Goal: Task Accomplishment & Management: Manage account settings

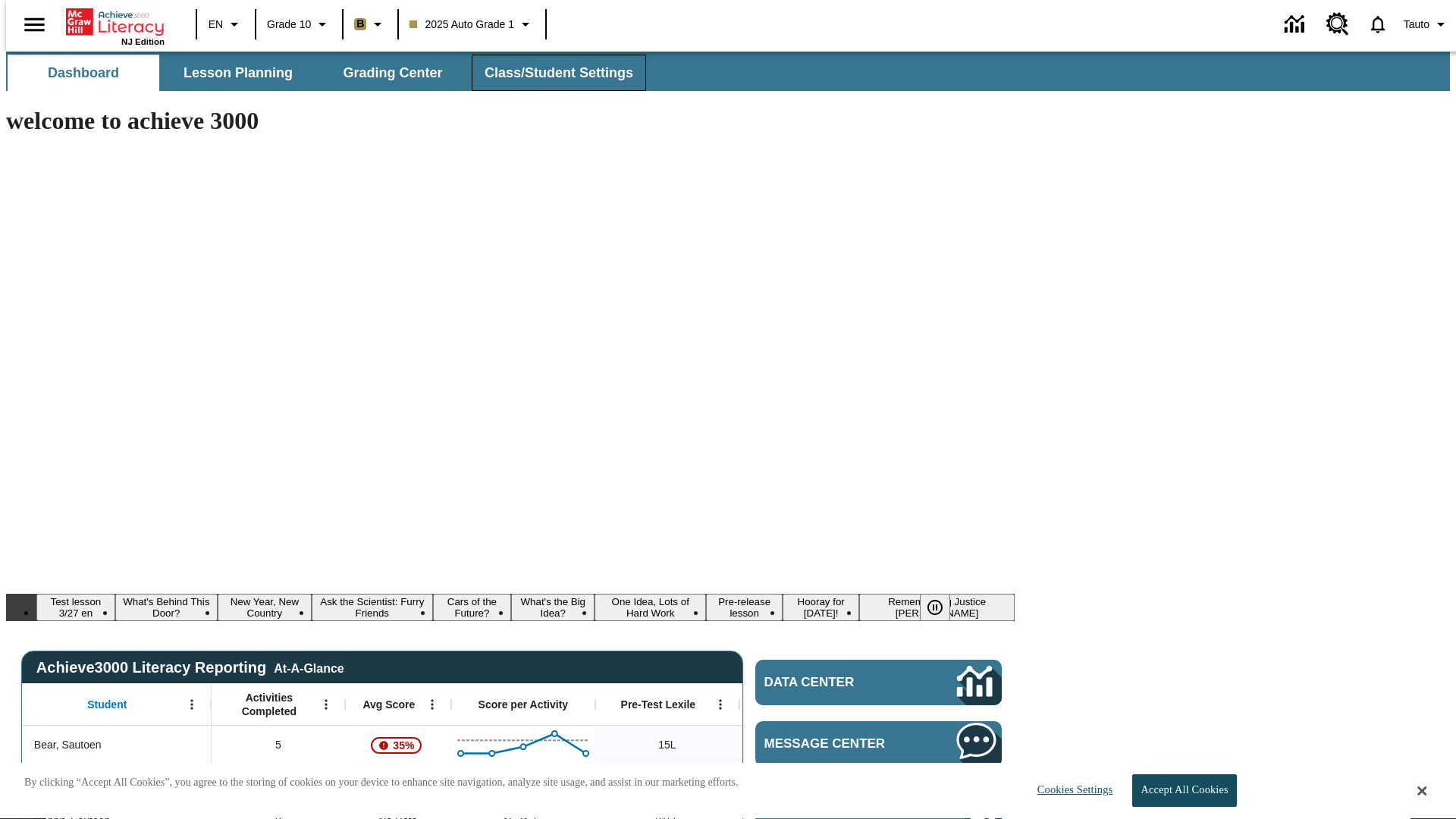
click at [551, 73] on span "Class/Student Settings" at bounding box center [558, 73] width 148 height 18
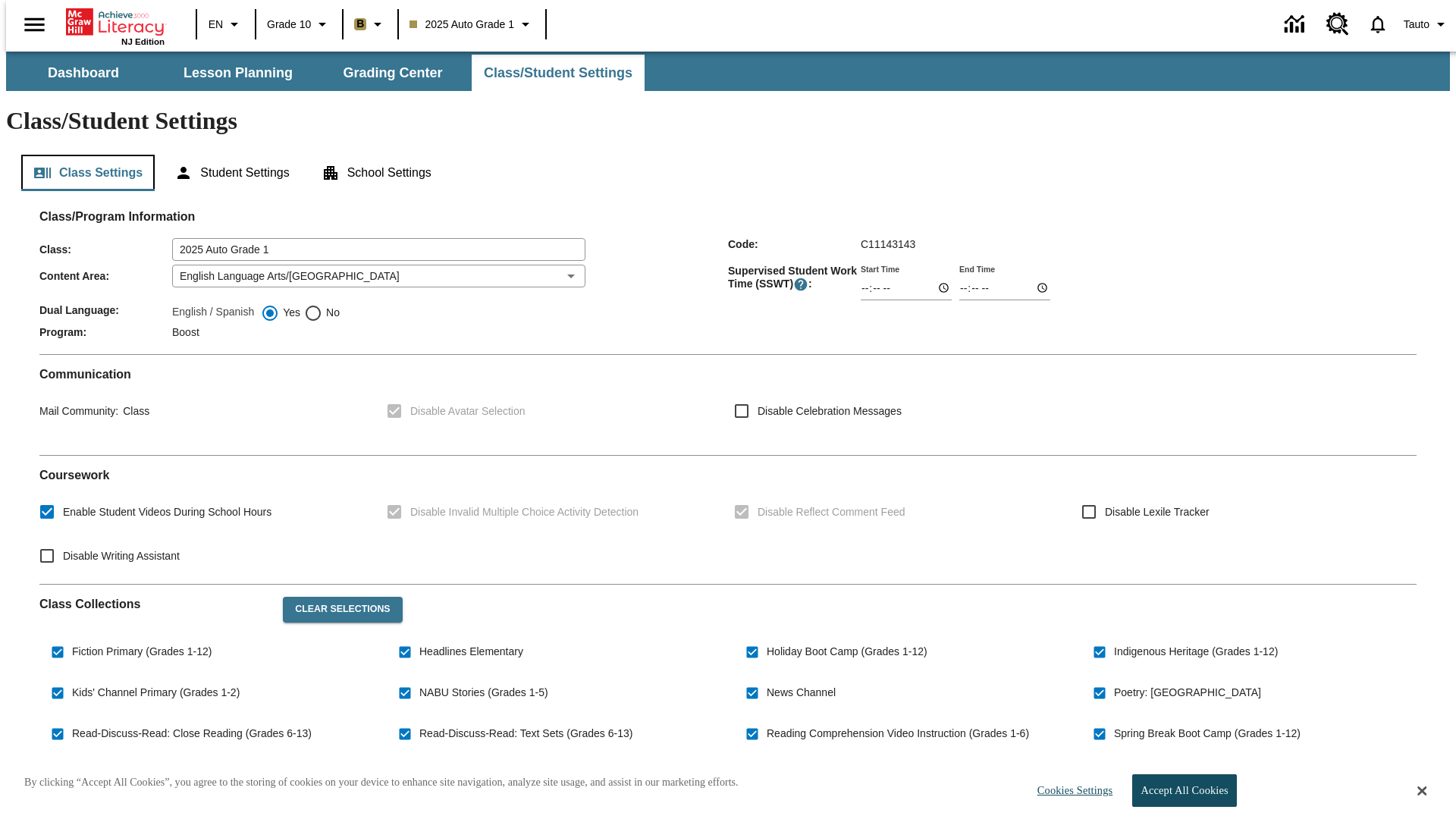
click at [82, 155] on button "Class Settings" at bounding box center [87, 172] width 133 height 36
checkbox input "true"
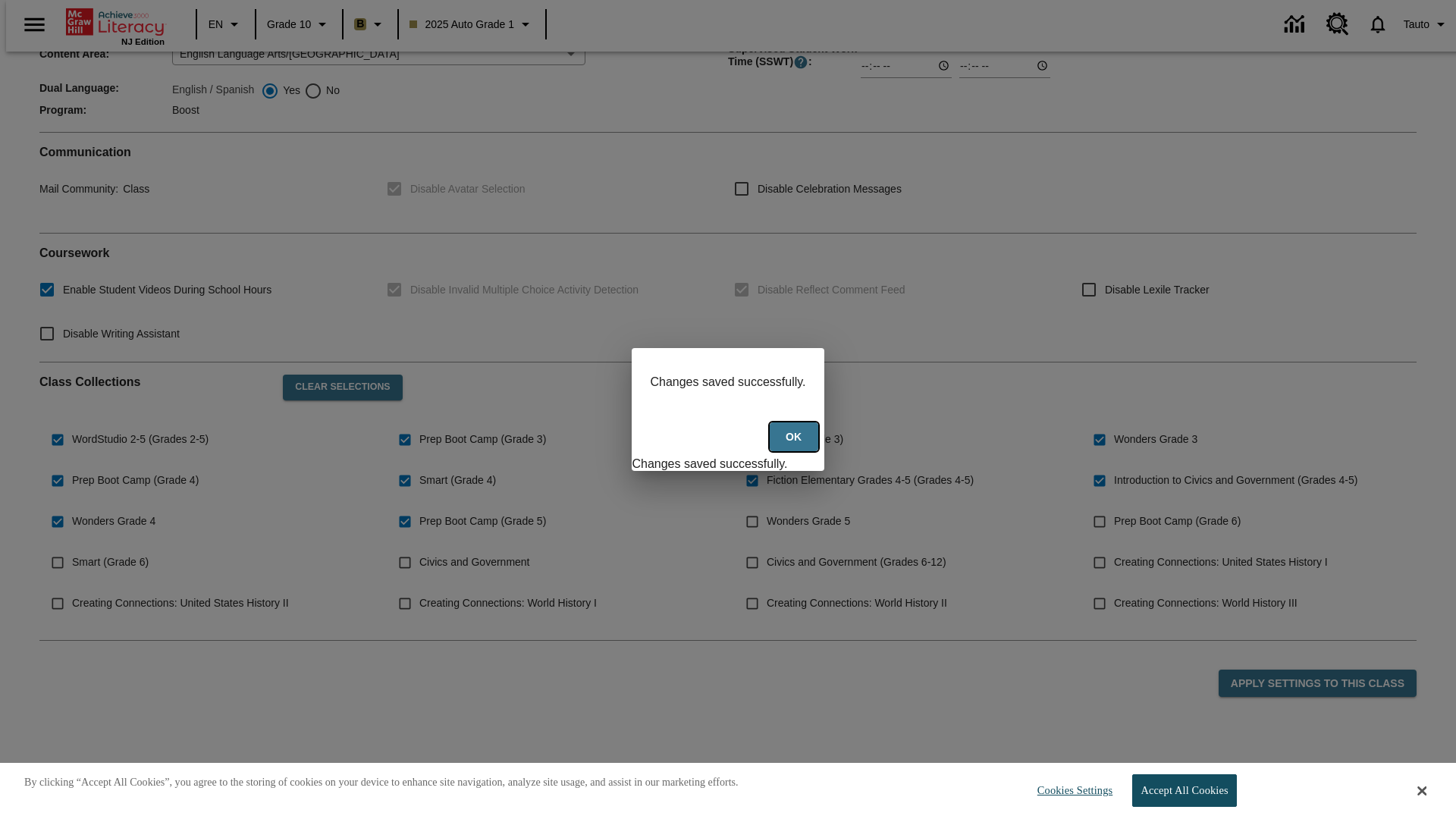
click at [795, 445] on button "Ok" at bounding box center [794, 437] width 49 height 30
